Goal: Use online tool/utility: Utilize a website feature to perform a specific function

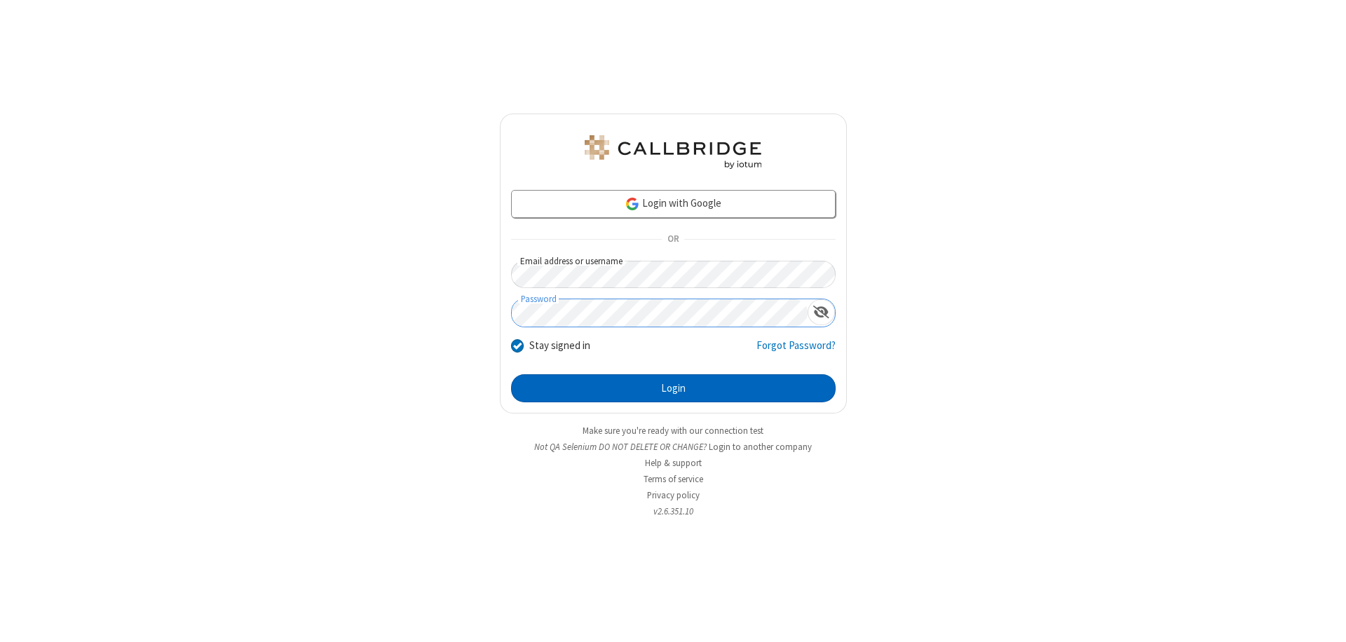
click at [673, 388] on button "Login" at bounding box center [673, 388] width 324 height 28
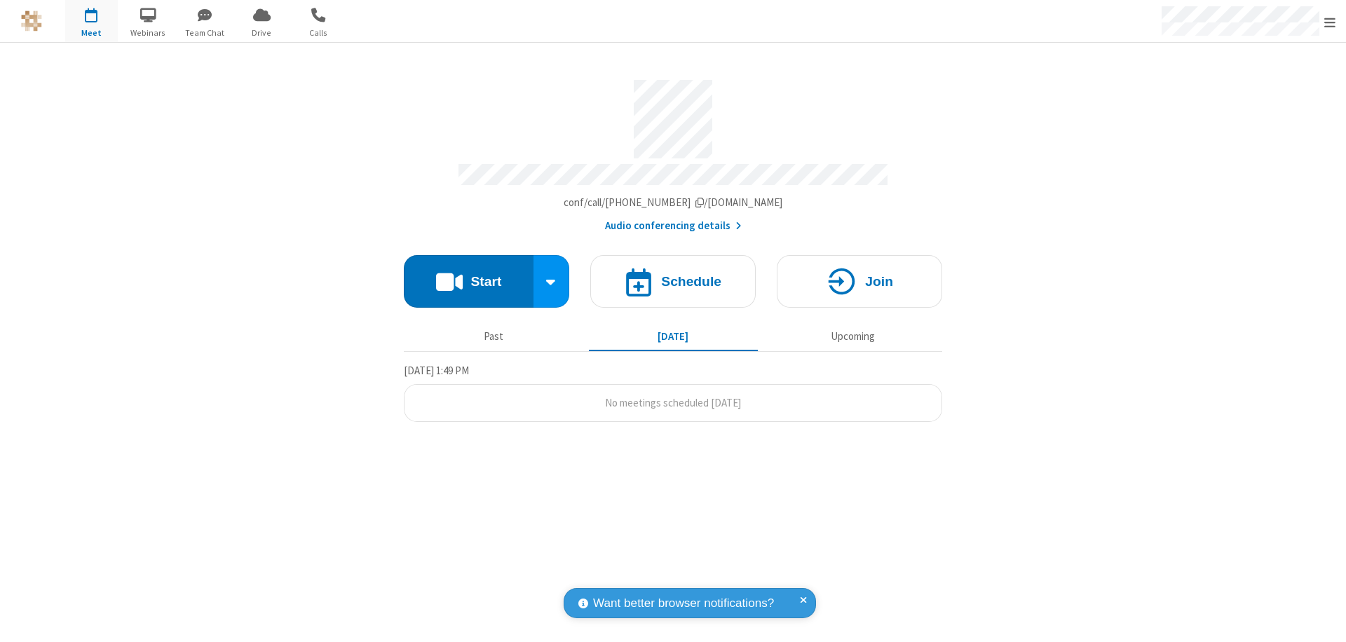
click at [468, 275] on button "Start" at bounding box center [469, 281] width 130 height 53
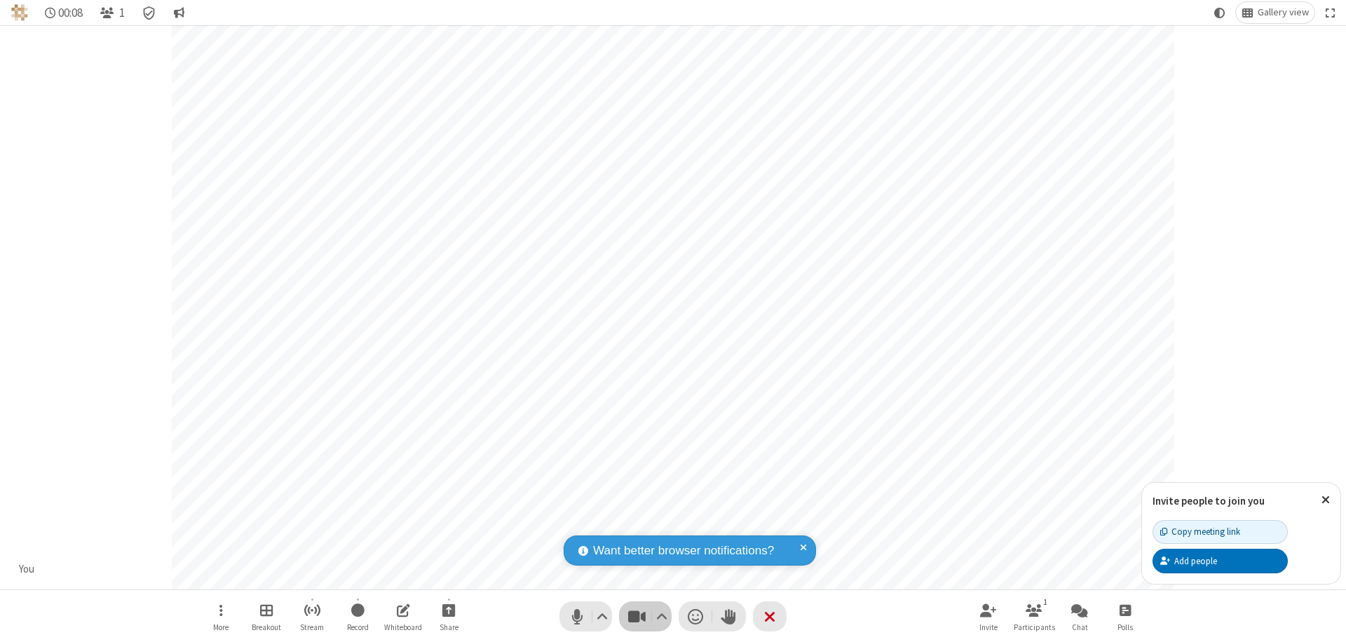
click at [636, 616] on span "Stop video (⌘+Shift+V)" at bounding box center [636, 616] width 21 height 20
click at [636, 616] on span "Start video (⌘+Shift+V)" at bounding box center [636, 616] width 21 height 20
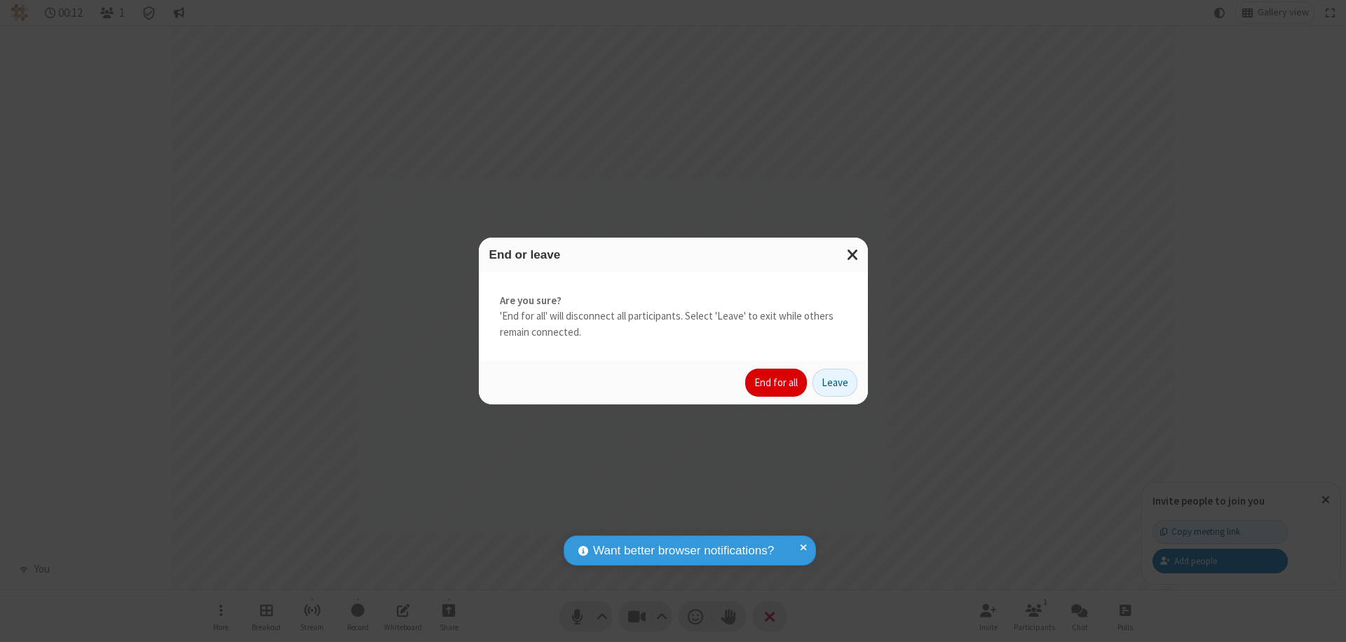
click at [777, 383] on button "End for all" at bounding box center [776, 383] width 62 height 28
